Goal: Task Accomplishment & Management: Use online tool/utility

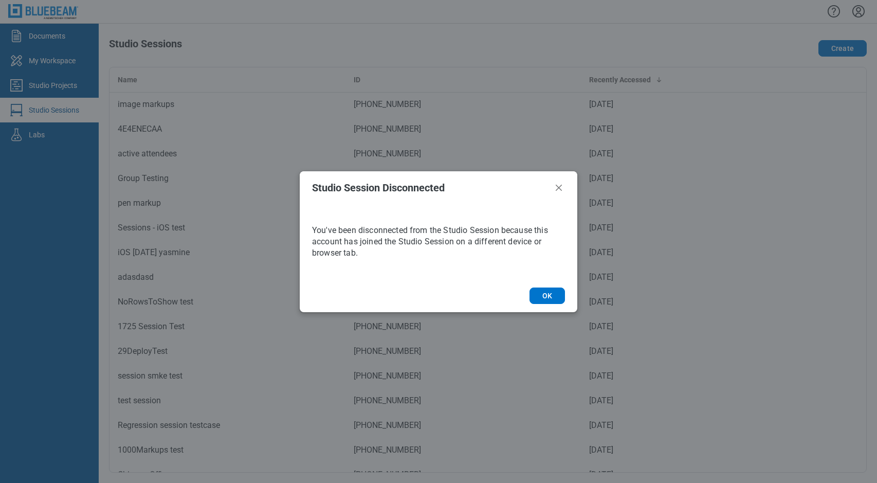
click at [558, 287] on footer "OK" at bounding box center [439, 295] width 278 height 33
click at [555, 294] on button "OK" at bounding box center [547, 295] width 35 height 16
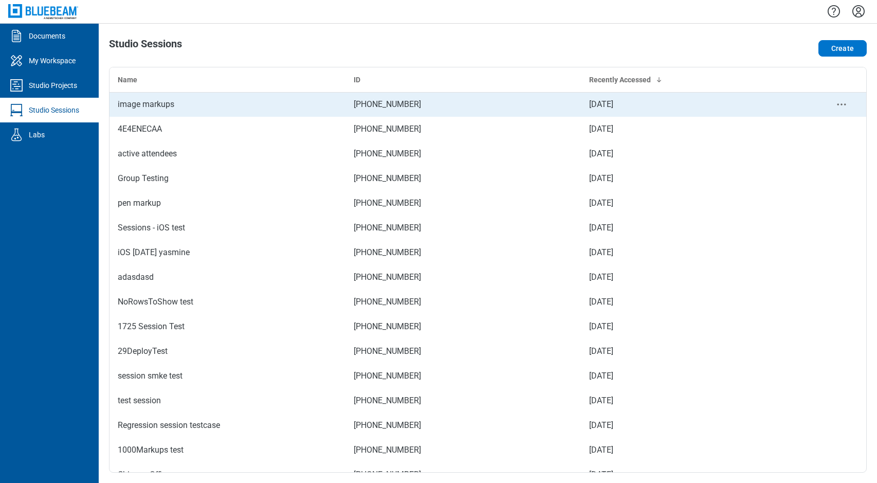
click at [166, 105] on div "image markups" at bounding box center [228, 104] width 220 height 12
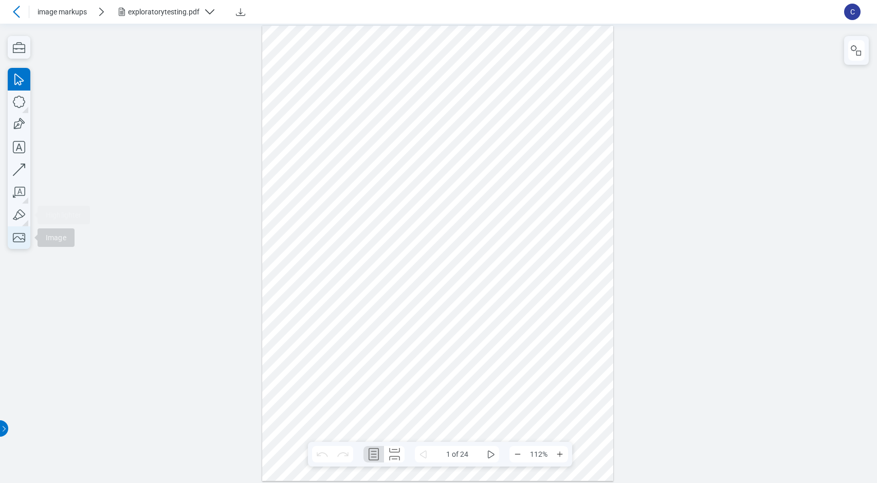
click at [16, 232] on icon "button" at bounding box center [19, 237] width 23 height 23
drag, startPoint x: 315, startPoint y: 75, endPoint x: 474, endPoint y: 198, distance: 201.2
click at [474, 198] on div at bounding box center [438, 252] width 352 height 455
click at [24, 235] on icon "button" at bounding box center [19, 237] width 23 height 23
drag, startPoint x: 320, startPoint y: 253, endPoint x: 468, endPoint y: 344, distance: 173.6
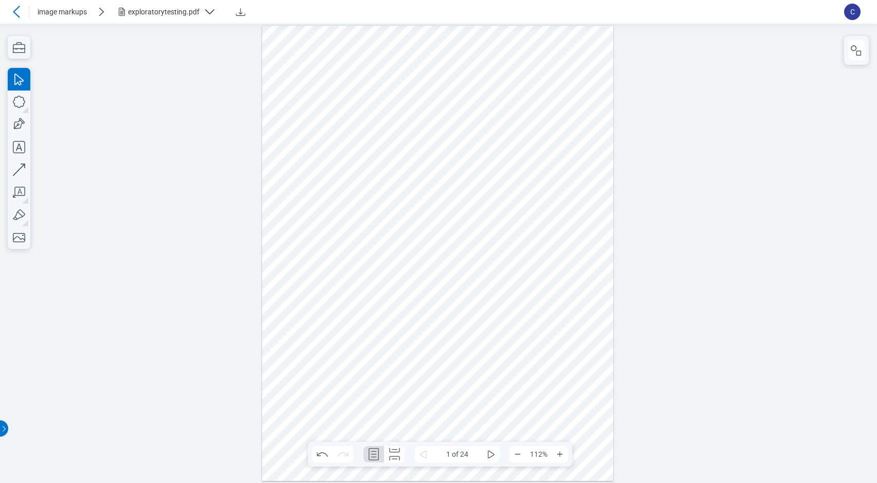
click at [467, 342] on div at bounding box center [438, 252] width 352 height 455
click at [32, 238] on div at bounding box center [438, 252] width 877 height 459
click at [16, 238] on icon "button" at bounding box center [19, 237] width 23 height 23
drag, startPoint x: 301, startPoint y: 241, endPoint x: 443, endPoint y: 353, distance: 181.2
click at [443, 353] on div at bounding box center [438, 252] width 352 height 455
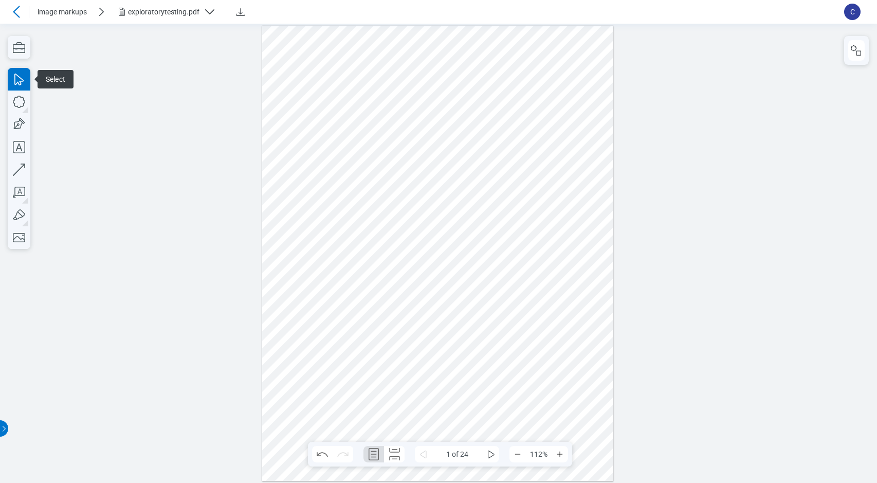
click at [554, 316] on div at bounding box center [438, 252] width 352 height 455
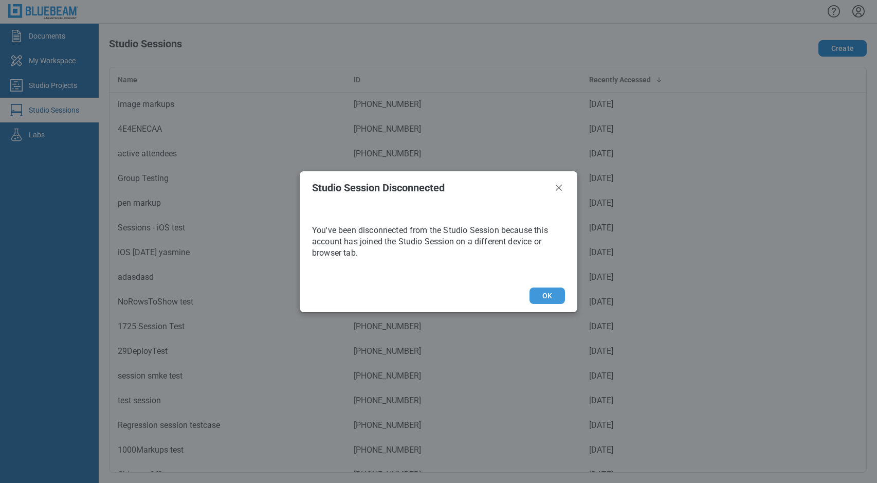
click at [545, 292] on button "OK" at bounding box center [547, 295] width 35 height 16
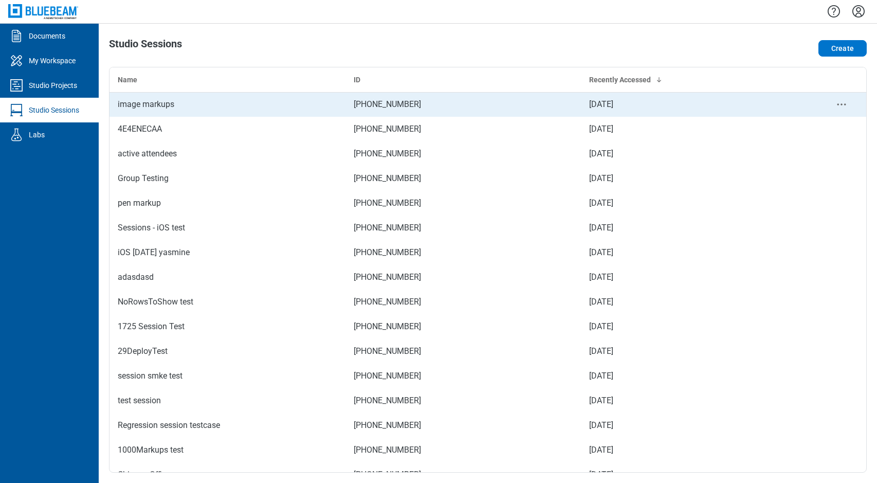
click at [167, 105] on div "image markups" at bounding box center [228, 104] width 220 height 12
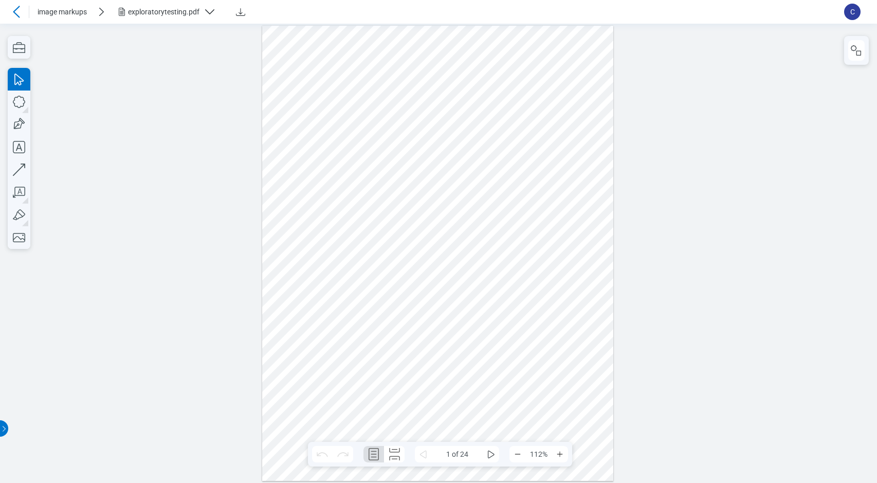
drag, startPoint x: 262, startPoint y: 32, endPoint x: 590, endPoint y: 415, distance: 504.7
click at [590, 415] on div at bounding box center [438, 252] width 356 height 459
drag, startPoint x: 590, startPoint y: 415, endPoint x: 285, endPoint y: -9, distance: 522.1
click at [285, 23] on html ".cls-1{fill:#8c8c8c;} icon - detach .cls-1{fill:#8c8c8c;} icon - detach .cls-1{…" at bounding box center [438, 252] width 877 height 459
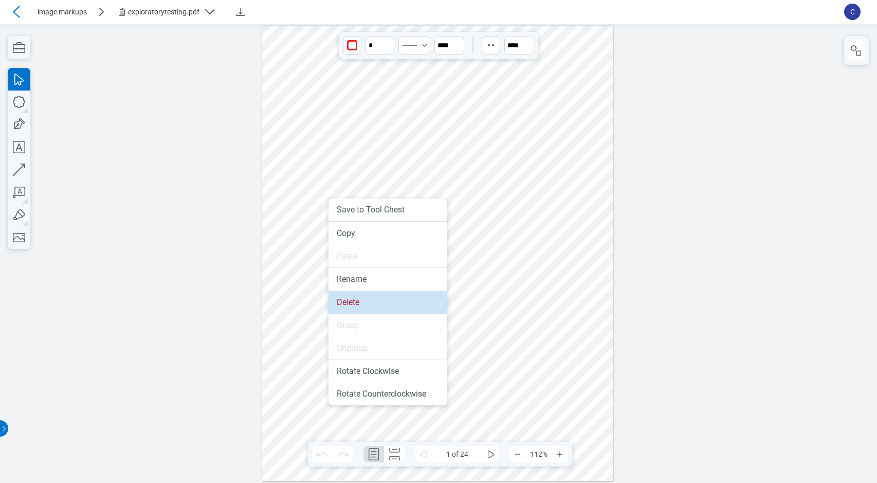
click at [351, 304] on li "Delete" at bounding box center [388, 302] width 119 height 23
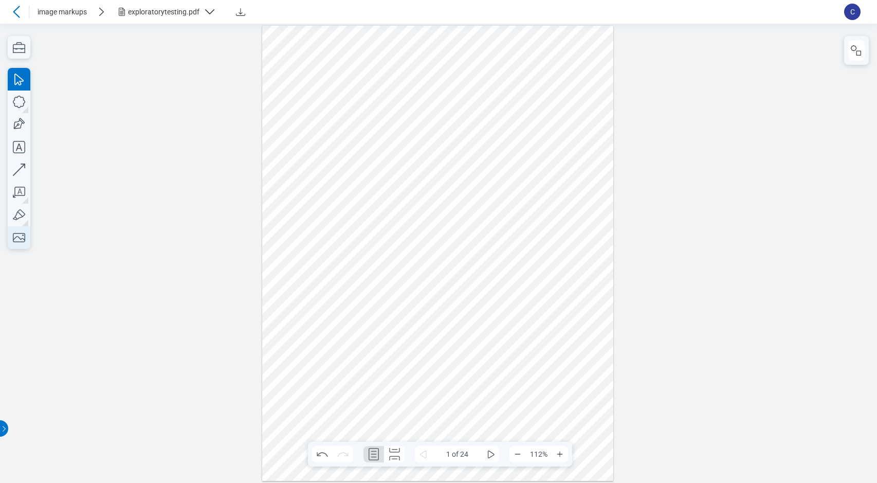
click at [24, 235] on icon "button" at bounding box center [19, 237] width 23 height 23
drag, startPoint x: 310, startPoint y: 86, endPoint x: 482, endPoint y: 238, distance: 229.5
click at [482, 239] on div at bounding box center [438, 252] width 352 height 455
click at [490, 251] on div at bounding box center [438, 252] width 352 height 455
